Goal: Task Accomplishment & Management: Manage account settings

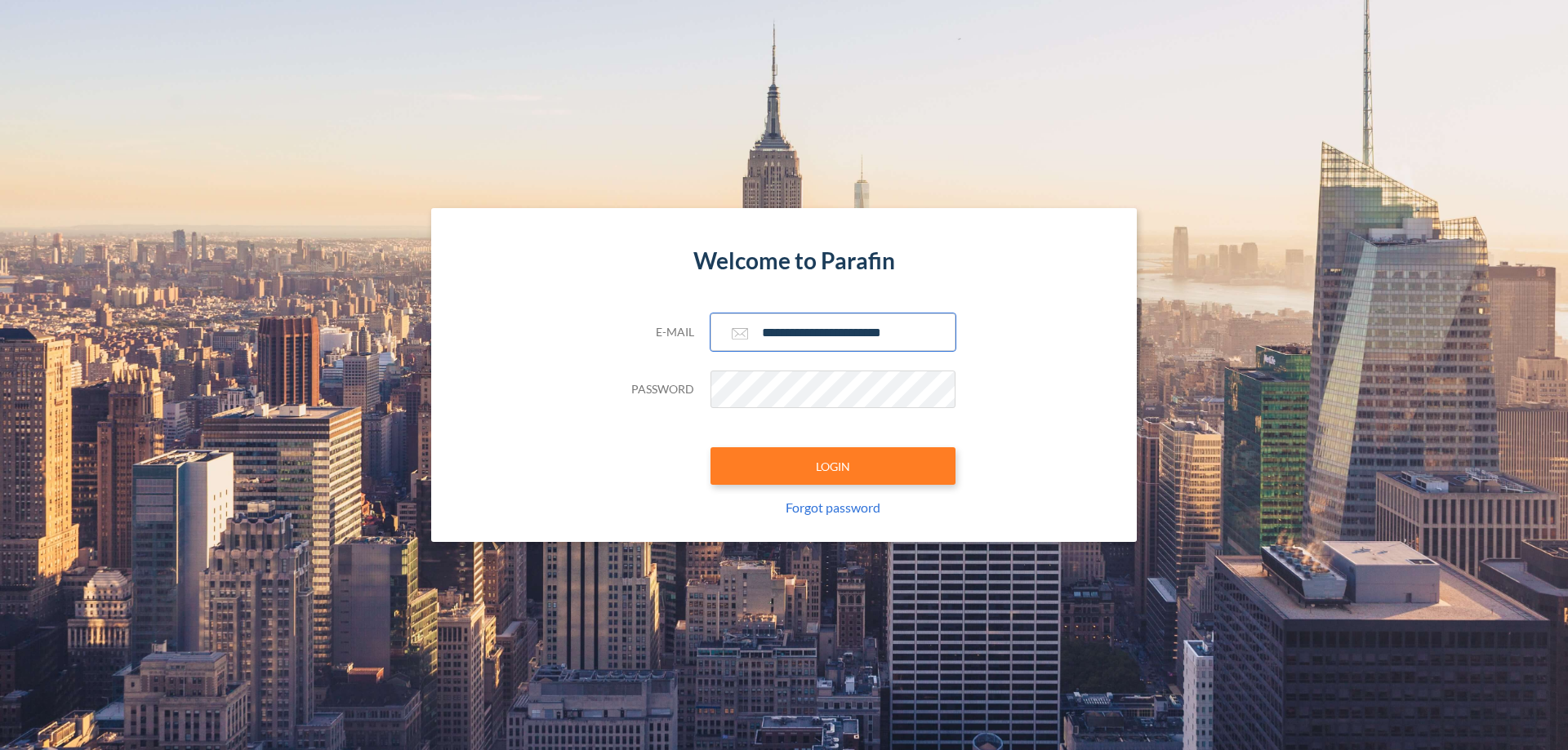
type input "**********"
click at [832, 466] on button "LOGIN" at bounding box center [832, 466] width 245 height 37
